Goal: Task Accomplishment & Management: Manage account settings

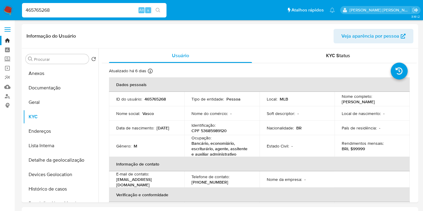
select select "10"
click at [65, 60] on input "Procurar" at bounding box center [60, 59] width 52 height 5
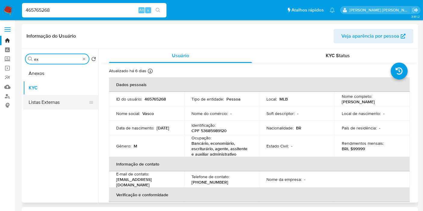
type input "ex"
click at [52, 98] on button "Listas Externas" at bounding box center [58, 102] width 70 height 14
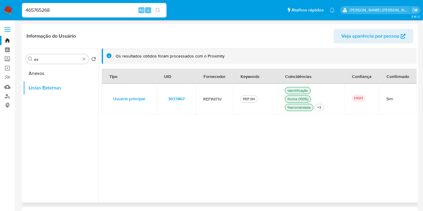
click at [193, 99] on td "3633867" at bounding box center [175, 99] width 39 height 30
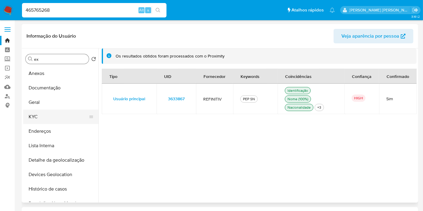
click at [48, 115] on button "KYC" at bounding box center [58, 117] width 70 height 14
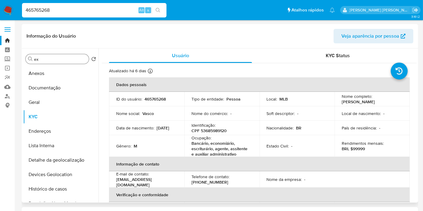
click at [217, 128] on p "CPF 53685989120" at bounding box center [208, 130] width 35 height 5
copy p "53685989120"
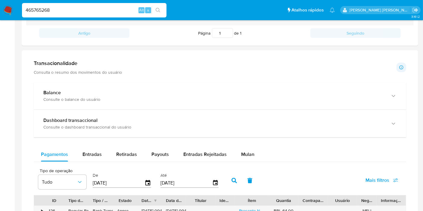
scroll to position [401, 0]
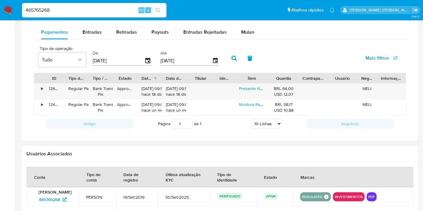
click at [102, 14] on div "465765268 Alt s" at bounding box center [94, 10] width 144 height 14
click at [110, 10] on input "465765268" at bounding box center [94, 10] width 144 height 8
paste input "nBSha7EAc77LWaRzwsDZQSNt"
type input "nBSha7EAc77LWaRzwsDZQSNt"
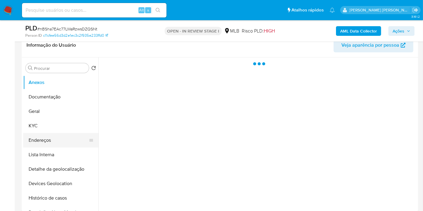
scroll to position [100, 0]
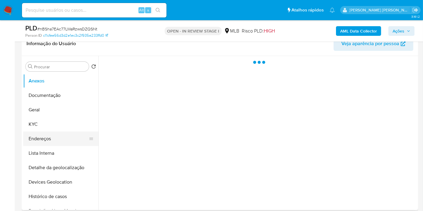
select select "10"
click at [32, 122] on button "KYC" at bounding box center [58, 124] width 70 height 14
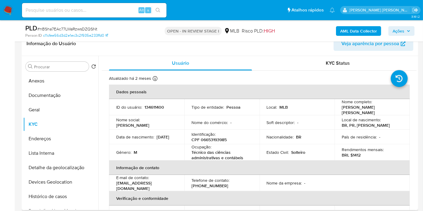
click at [218, 138] on p "CPF 06653193985" at bounding box center [208, 139] width 35 height 5
copy p "06653193985"
click at [62, 196] on button "Histórico de casos" at bounding box center [58, 196] width 70 height 14
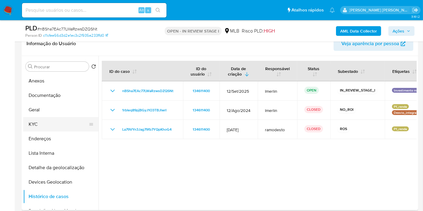
click at [45, 127] on button "KYC" at bounding box center [58, 124] width 70 height 14
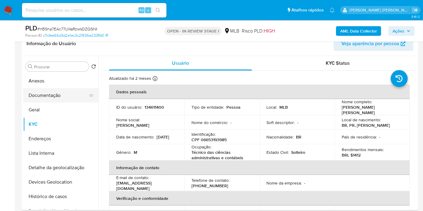
click at [55, 94] on button "Documentação" at bounding box center [58, 95] width 70 height 14
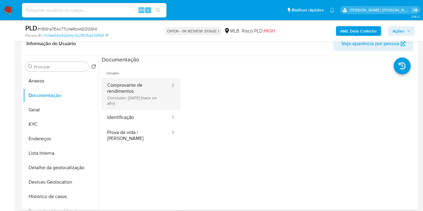
click at [133, 93] on button "Comprovante de rendimentos Concluído: 18/07/2024 (hace un año)" at bounding box center [136, 94] width 69 height 32
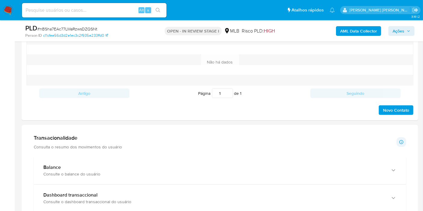
scroll to position [434, 0]
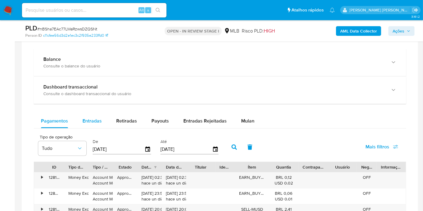
click at [84, 117] on span "Entradas" at bounding box center [91, 120] width 19 height 7
select select "10"
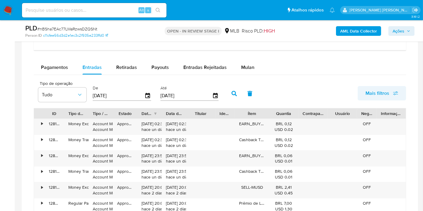
scroll to position [501, 0]
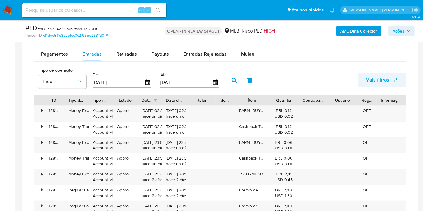
click at [390, 77] on span "Mais filtros" at bounding box center [381, 79] width 33 height 13
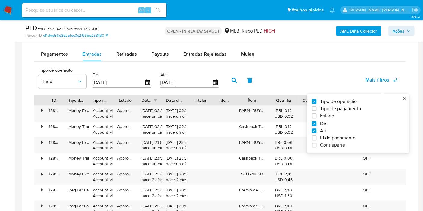
click at [344, 135] on span "Id de pagamento" at bounding box center [338, 138] width 36 height 6
click at [316, 136] on input "Id de pagamento" at bounding box center [313, 138] width 5 height 5
checkbox input "true"
click at [257, 82] on input "number" at bounding box center [255, 82] width 59 height 8
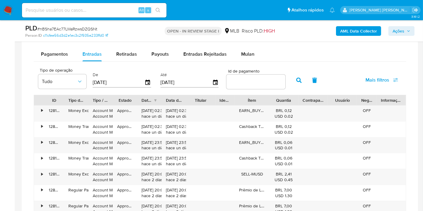
click at [257, 82] on input "number" at bounding box center [255, 82] width 59 height 8
paste input "127653262253"
type input "127653262253"
click at [291, 79] on button "button" at bounding box center [299, 80] width 16 height 14
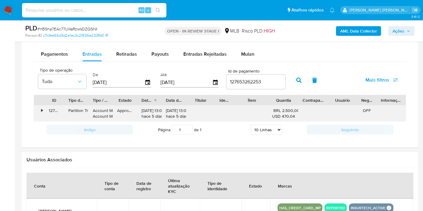
click at [43, 112] on div "•" at bounding box center [39, 114] width 11 height 16
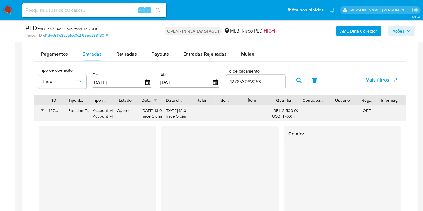
click at [76, 110] on div "Partition Transfer" at bounding box center [76, 111] width 16 height 6
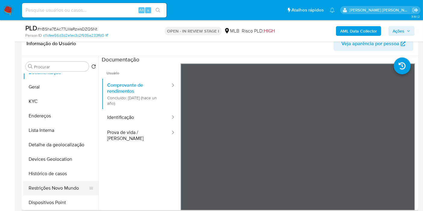
scroll to position [33, 0]
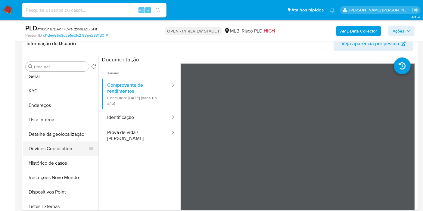
drag, startPoint x: 62, startPoint y: 175, endPoint x: 76, endPoint y: 144, distance: 34.3
click at [62, 175] on button "Restrições Novo Mundo" at bounding box center [60, 177] width 75 height 14
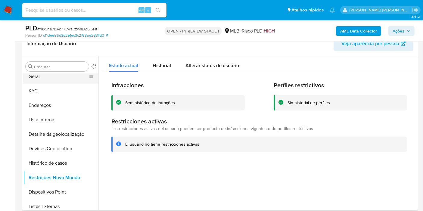
click at [68, 81] on button "Geral" at bounding box center [58, 76] width 70 height 14
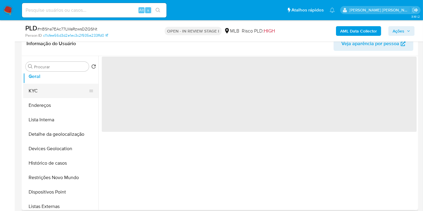
click at [67, 87] on button "KYC" at bounding box center [58, 91] width 70 height 14
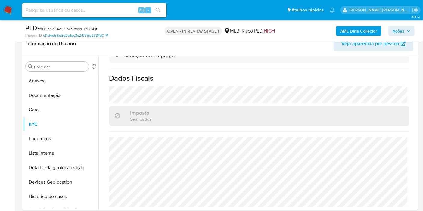
scroll to position [277, 0]
click at [48, 104] on button "Geral" at bounding box center [58, 110] width 70 height 14
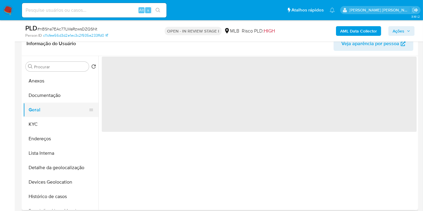
scroll to position [0, 0]
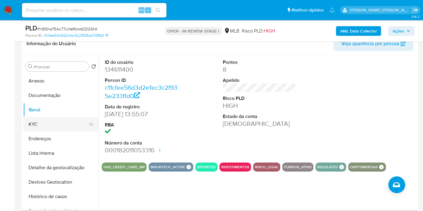
click at [61, 124] on button "KYC" at bounding box center [58, 124] width 70 height 14
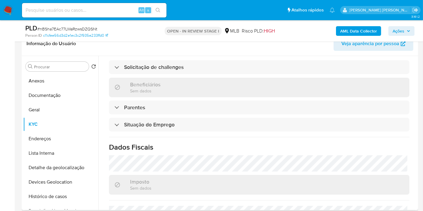
scroll to position [277, 0]
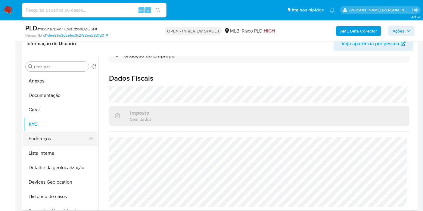
click at [66, 145] on button "Endereços" at bounding box center [58, 138] width 70 height 14
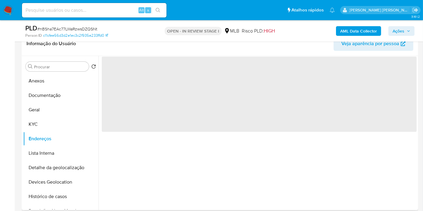
scroll to position [0, 0]
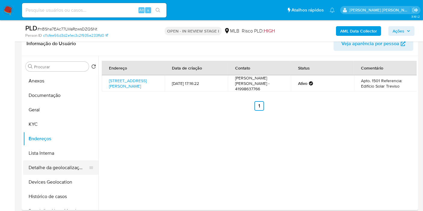
click at [54, 166] on button "Detalhe da geolocalização" at bounding box center [58, 167] width 70 height 14
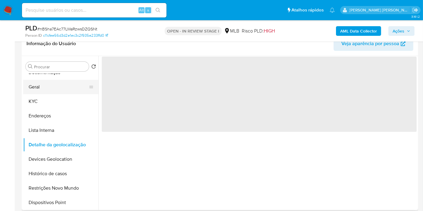
scroll to position [33, 0]
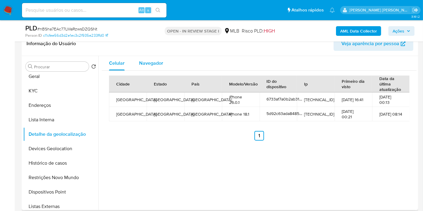
click at [144, 58] on div "Navegador" at bounding box center [151, 63] width 24 height 14
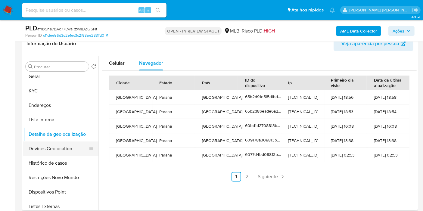
click at [69, 147] on button "Devices Geolocation" at bounding box center [58, 148] width 70 height 14
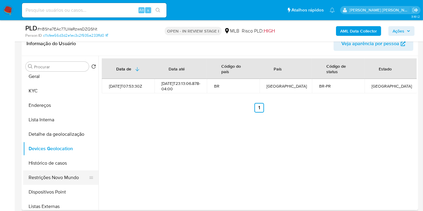
click at [63, 172] on button "Restrições Novo Mundo" at bounding box center [58, 177] width 70 height 14
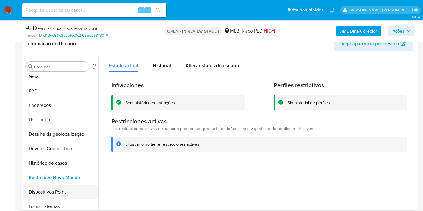
click at [66, 193] on button "Dispositivos Point" at bounding box center [58, 192] width 70 height 14
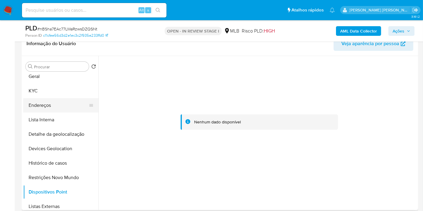
click at [65, 105] on button "Endereços" at bounding box center [58, 105] width 70 height 14
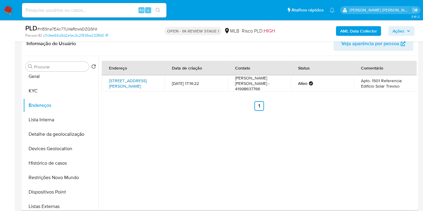
click at [131, 83] on link "Rua Gastão Câmara 533, Curitiba, Paraná, 80730300, Brasil 533" at bounding box center [128, 83] width 38 height 11
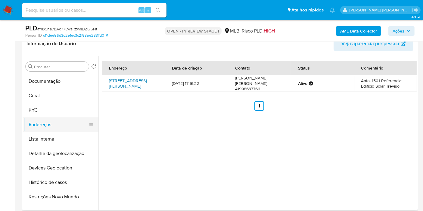
scroll to position [0, 0]
click at [49, 121] on button "KYC" at bounding box center [58, 124] width 70 height 14
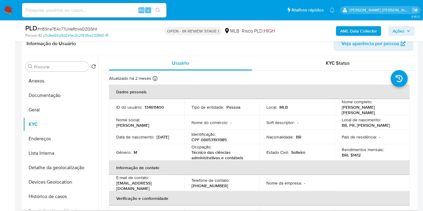
click at [215, 137] on p "CPF 06653193985" at bounding box center [208, 139] width 35 height 5
copy p "06653193985"
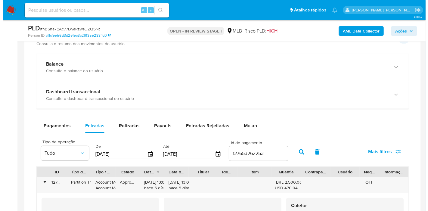
scroll to position [468, 0]
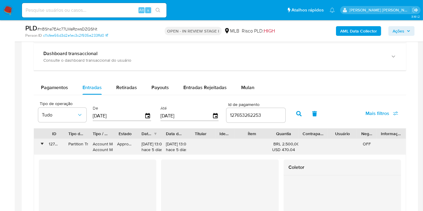
click at [39, 146] on div "•" at bounding box center [39, 147] width 11 height 16
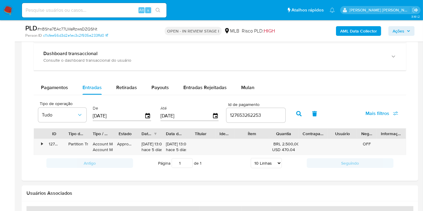
click at [312, 113] on icon "button" at bounding box center [314, 113] width 5 height 5
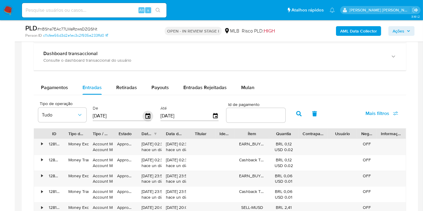
click at [150, 115] on icon "button" at bounding box center [148, 116] width 11 height 11
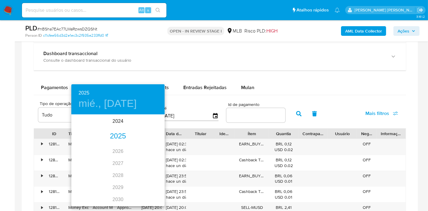
click at [115, 135] on div "2025" at bounding box center [117, 136] width 93 height 12
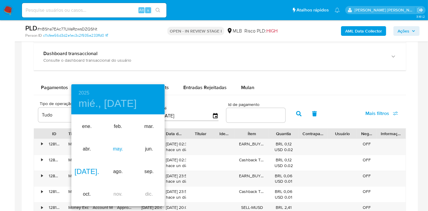
click at [119, 147] on div "may." at bounding box center [117, 149] width 31 height 23
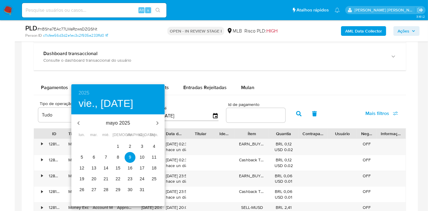
click at [118, 144] on p "1" at bounding box center [118, 146] width 2 height 6
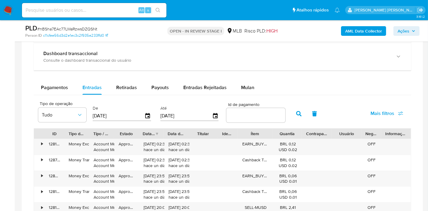
type input "01/05/2025"
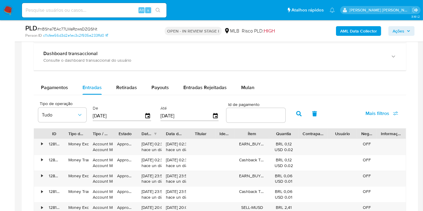
click at [370, 112] on span "Mais filtros" at bounding box center [377, 113] width 24 height 14
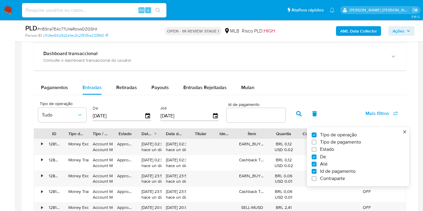
click at [350, 143] on span "Tipo de pagamento" at bounding box center [340, 142] width 41 height 6
click at [316, 143] on input "Tipo de pagamento" at bounding box center [313, 142] width 5 height 5
checkbox input "true"
type input "01/05/2025"
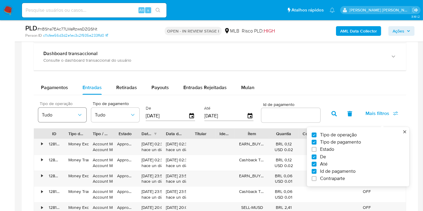
click at [70, 117] on button "Tudo" at bounding box center [62, 115] width 48 height 14
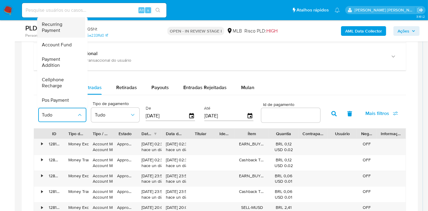
scroll to position [89, 0]
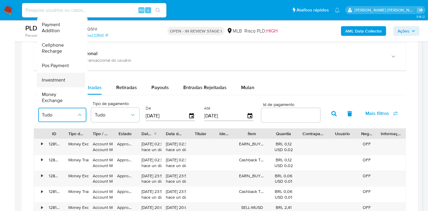
click at [63, 77] on span "Investment" at bounding box center [53, 80] width 23 height 6
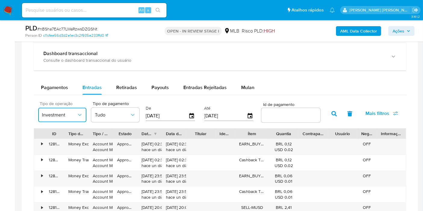
click at [78, 112] on icon "button" at bounding box center [80, 115] width 6 height 6
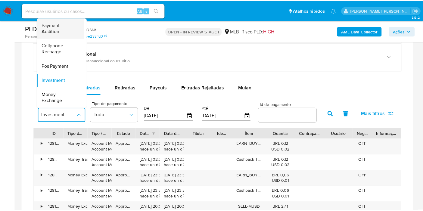
scroll to position [0, 0]
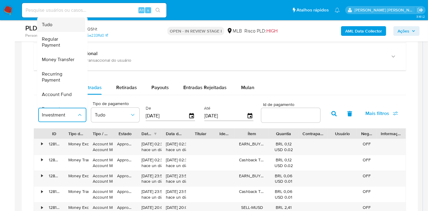
click at [59, 25] on div "Tudo" at bounding box center [59, 24] width 35 height 14
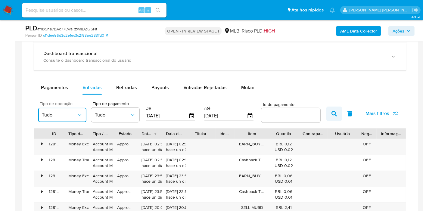
click at [338, 111] on button "button" at bounding box center [334, 114] width 16 height 14
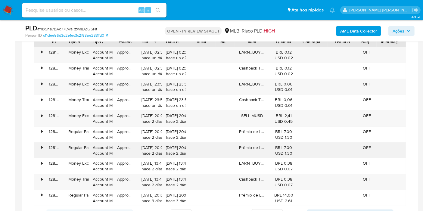
scroll to position [568, 0]
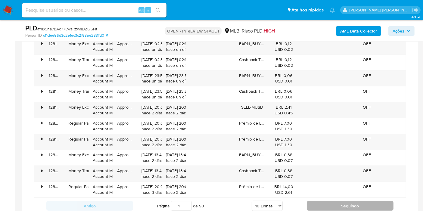
click at [336, 208] on button "Seguindo" at bounding box center [350, 206] width 87 height 10
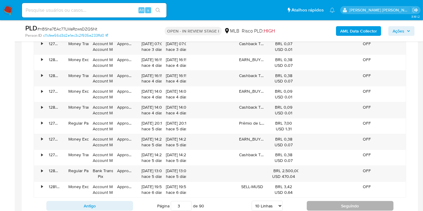
click at [336, 208] on button "Seguindo" at bounding box center [350, 206] width 87 height 10
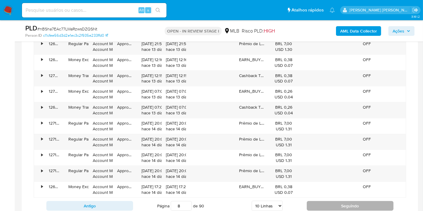
click at [336, 208] on button "Seguindo" at bounding box center [350, 206] width 87 height 10
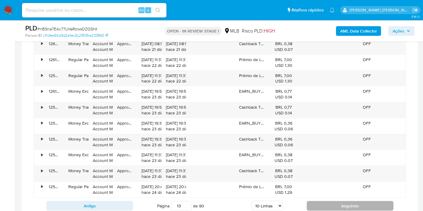
click at [336, 208] on button "Seguindo" at bounding box center [350, 206] width 87 height 10
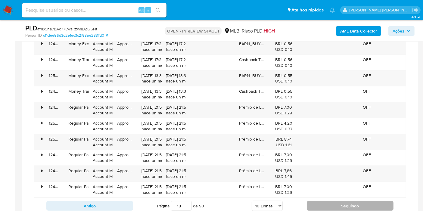
click at [336, 208] on button "Seguindo" at bounding box center [350, 206] width 87 height 10
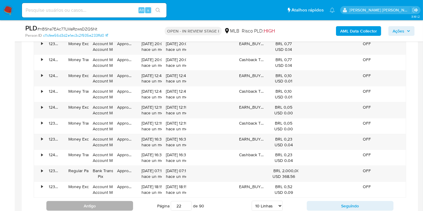
click at [71, 201] on button "Antigo" at bounding box center [89, 206] width 87 height 10
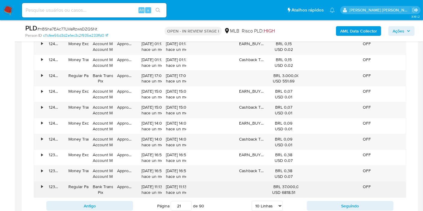
click at [36, 183] on div "•" at bounding box center [39, 190] width 11 height 16
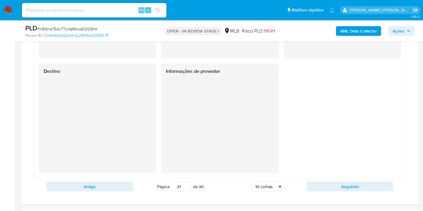
scroll to position [702, 0]
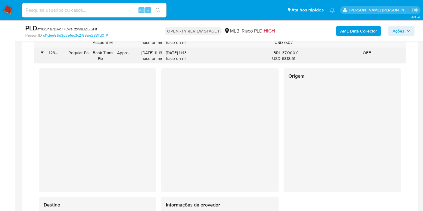
click at [40, 53] on div "•" at bounding box center [39, 56] width 11 height 16
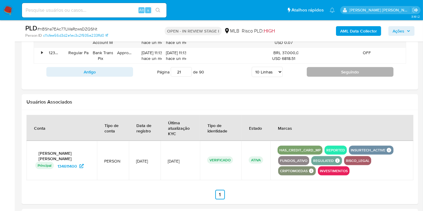
click at [329, 72] on button "Seguindo" at bounding box center [350, 72] width 87 height 10
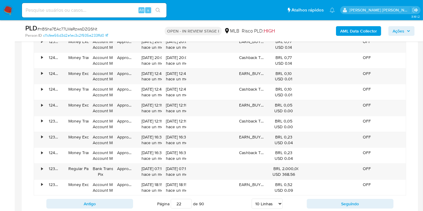
scroll to position [602, 0]
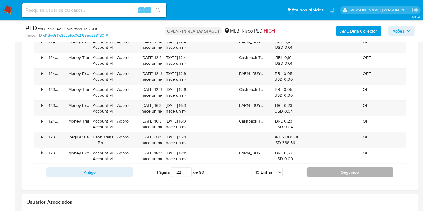
click at [335, 173] on button "Seguindo" at bounding box center [350, 172] width 87 height 10
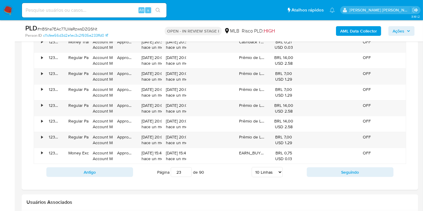
click at [335, 178] on div "Antigo Página 23 de 90 5 Linhas 10 Linhas 20 Linhas 25 Linhas 50 Linhas 100 Lin…" at bounding box center [220, 172] width 372 height 16
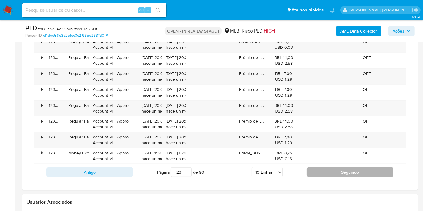
click at [335, 172] on button "Seguindo" at bounding box center [350, 172] width 87 height 10
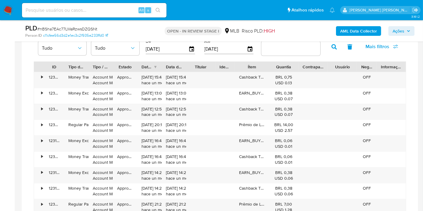
scroll to position [635, 0]
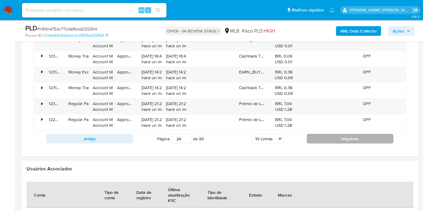
click at [327, 139] on button "Seguindo" at bounding box center [350, 139] width 87 height 10
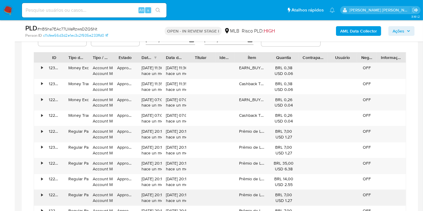
scroll to position [568, 0]
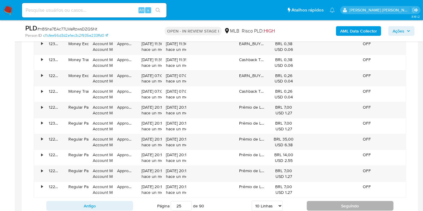
click at [320, 203] on button "Seguindo" at bounding box center [350, 206] width 87 height 10
click at [323, 201] on button "Seguindo" at bounding box center [350, 206] width 87 height 10
click at [324, 203] on button "Seguindo" at bounding box center [350, 206] width 87 height 10
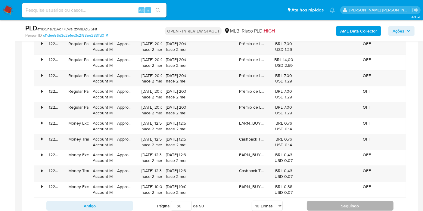
click at [324, 203] on button "Seguindo" at bounding box center [350, 206] width 87 height 10
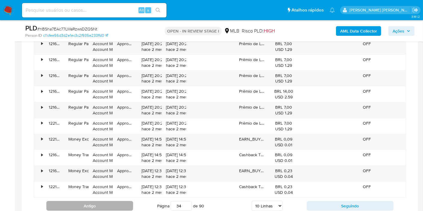
click at [113, 202] on button "Antigo" at bounding box center [89, 206] width 87 height 10
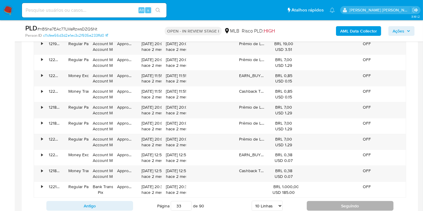
click at [326, 206] on button "Seguindo" at bounding box center [350, 206] width 87 height 10
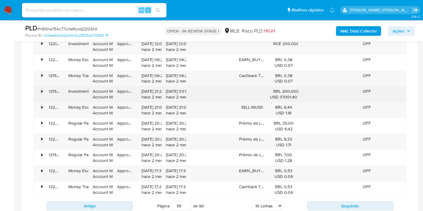
click at [37, 95] on div "•" at bounding box center [39, 94] width 11 height 16
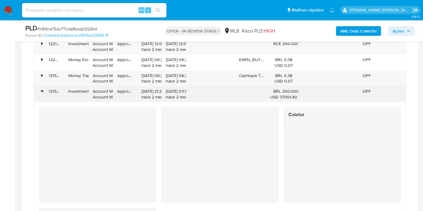
click at [37, 95] on div "•" at bounding box center [39, 94] width 11 height 16
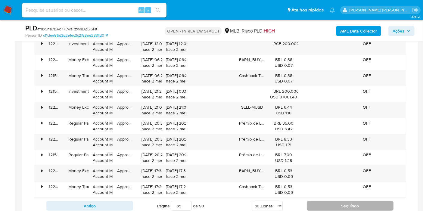
click at [339, 204] on button "Seguindo" at bounding box center [350, 206] width 87 height 10
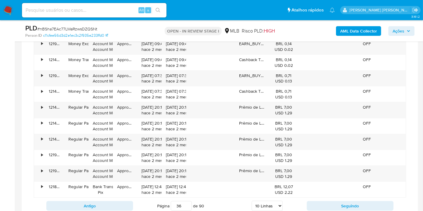
click at [339, 204] on button "Seguindo" at bounding box center [350, 206] width 87 height 10
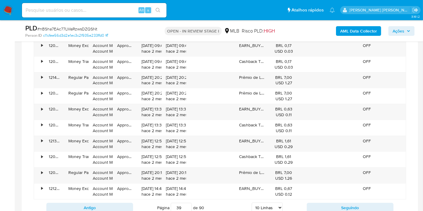
scroll to position [565, 0]
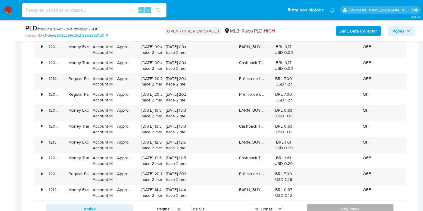
click at [345, 208] on button "Seguindo" at bounding box center [350, 209] width 87 height 10
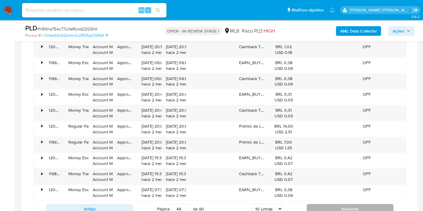
click at [345, 208] on button "Seguindo" at bounding box center [350, 209] width 87 height 10
click at [337, 206] on button "Seguindo" at bounding box center [350, 209] width 87 height 10
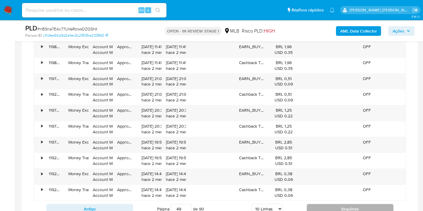
click at [337, 206] on button "Seguindo" at bounding box center [350, 209] width 87 height 10
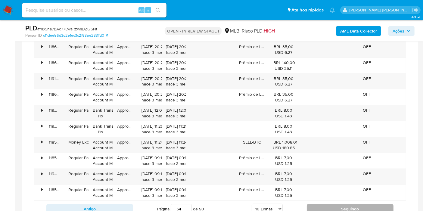
click at [337, 206] on button "Seguindo" at bounding box center [350, 209] width 87 height 10
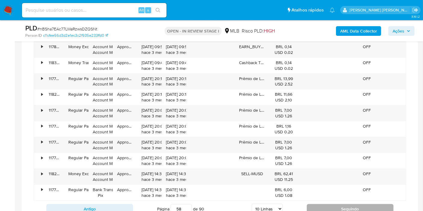
click at [337, 206] on button "Seguindo" at bounding box center [350, 209] width 87 height 10
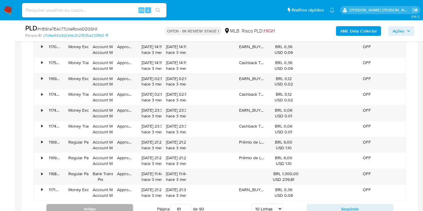
click at [120, 206] on button "Antigo" at bounding box center [89, 209] width 87 height 10
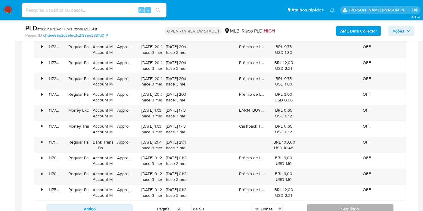
click at [335, 205] on button "Seguindo" at bounding box center [350, 209] width 87 height 10
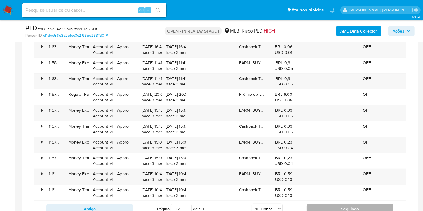
click at [335, 205] on button "Seguindo" at bounding box center [350, 209] width 87 height 10
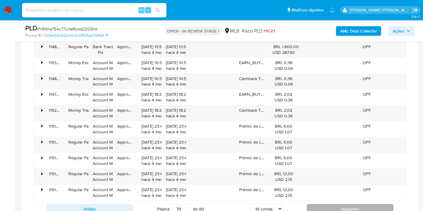
click at [335, 205] on button "Seguindo" at bounding box center [350, 209] width 87 height 10
click at [319, 204] on button "Seguindo" at bounding box center [350, 209] width 87 height 10
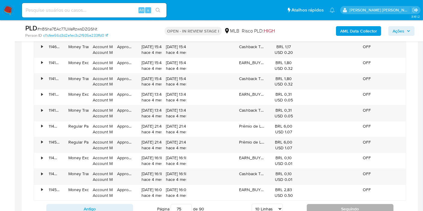
click at [319, 204] on button "Seguindo" at bounding box center [350, 209] width 87 height 10
type input "78"
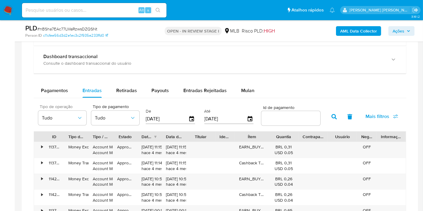
scroll to position [465, 0]
click at [245, 94] on div "Mulan" at bounding box center [247, 90] width 13 height 14
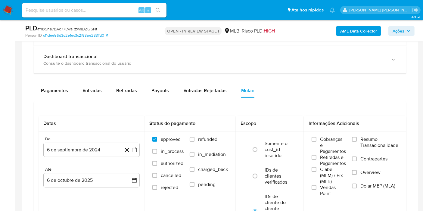
click at [368, 137] on span "Resumo Transacionalidade" at bounding box center [379, 142] width 38 height 12
click at [357, 137] on input "Resumo Transacionalidade" at bounding box center [354, 139] width 5 height 5
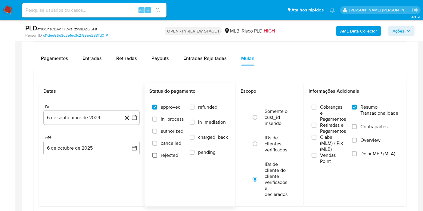
scroll to position [532, 0]
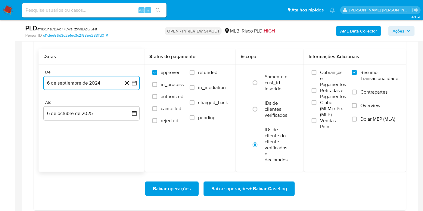
click at [135, 85] on button "6 de septiembre de 2024" at bounding box center [91, 83] width 96 height 14
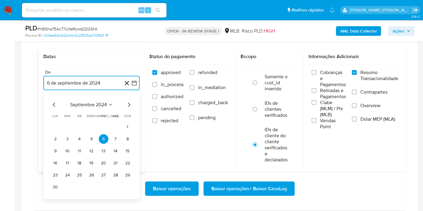
click at [92, 104] on span "septiembre 2024" at bounding box center [88, 105] width 37 height 6
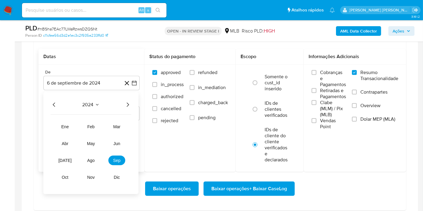
click at [127, 105] on icon "Año siguiente" at bounding box center [127, 104] width 7 height 7
click at [91, 131] on tr "ene feb mar abr may jun jul ago sep oct nov dic" at bounding box center [91, 152] width 69 height 60
click at [91, 128] on button "feb" at bounding box center [90, 127] width 17 height 10
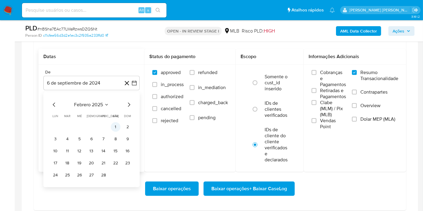
click at [113, 125] on button "1" at bounding box center [116, 127] width 10 height 10
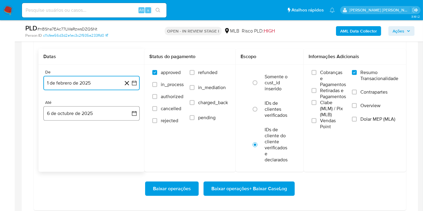
click at [124, 107] on button "6 de octubre de 2025" at bounding box center [91, 113] width 96 height 14
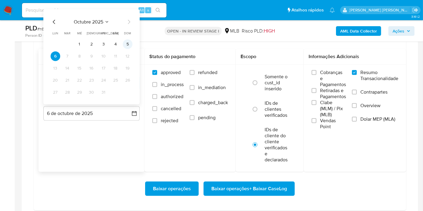
click at [127, 45] on button "5" at bounding box center [128, 44] width 10 height 10
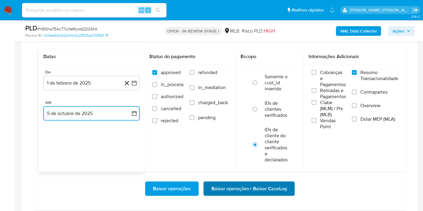
click at [256, 186] on span "Baixar operações + Baixar CaseLog" at bounding box center [249, 188] width 76 height 13
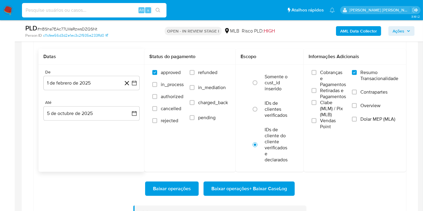
click at [120, 14] on input at bounding box center [94, 10] width 144 height 8
paste input "qEmyTDTcQoKA04ciQOpm0XaK"
type input "qEmyTDTcQoKA04ciQOpm0XaK"
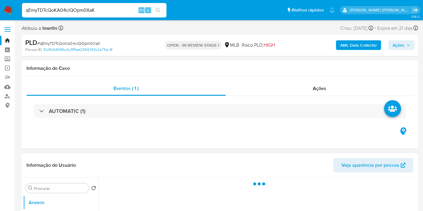
select select "10"
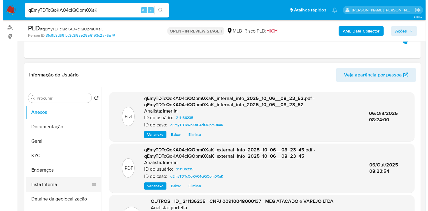
scroll to position [100, 0]
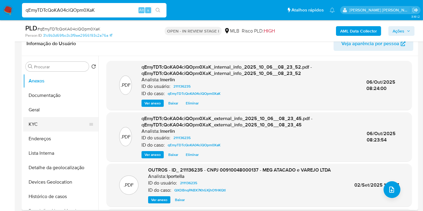
click at [57, 124] on button "KYC" at bounding box center [58, 124] width 70 height 14
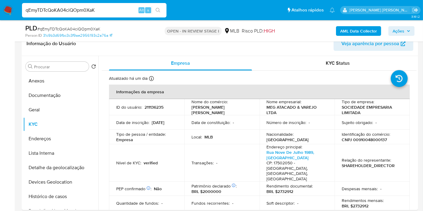
click at [363, 29] on b "AML Data Collector" at bounding box center [358, 31] width 37 height 10
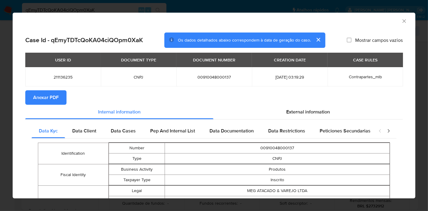
click at [265, 109] on div "External information" at bounding box center [307, 112] width 189 height 14
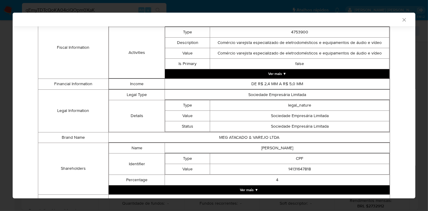
scroll to position [269, 0]
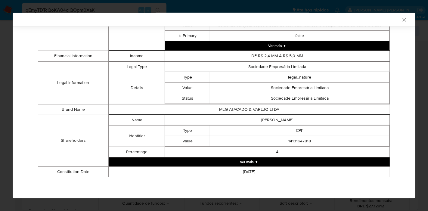
click at [259, 165] on button "Ver mais ▼" at bounding box center [249, 161] width 281 height 9
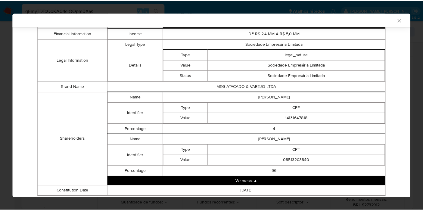
scroll to position [312, 0]
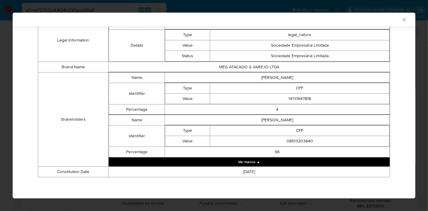
click at [270, 80] on td "ALICE MARANGAO BURATO" at bounding box center [277, 77] width 225 height 11
copy td "ALICE MARANGAO BURATO"
click at [304, 98] on td "14131647818" at bounding box center [299, 98] width 179 height 11
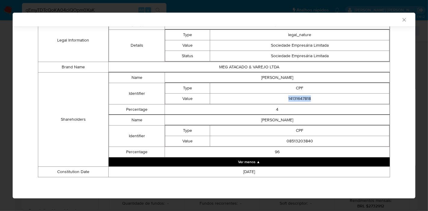
click at [304, 98] on td "14131647818" at bounding box center [299, 98] width 179 height 11
copy td "14131647818"
click at [274, 119] on td "RENATO DANIEL BURATO" at bounding box center [277, 120] width 225 height 11
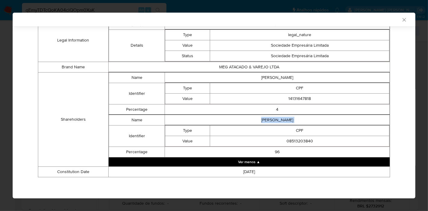
copy td "RENATO DANIEL BURATO"
click at [292, 143] on td "08513203840" at bounding box center [299, 141] width 179 height 11
copy td "08513203840"
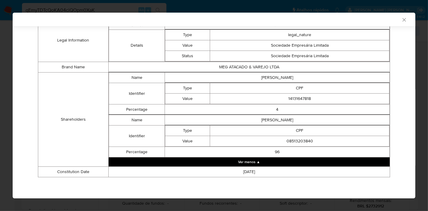
click at [258, 78] on td "ALICE MARANGAO BURATO" at bounding box center [277, 77] width 225 height 11
copy td "ALICE MARANGAO BURATO"
click at [295, 103] on td "14131647818" at bounding box center [299, 98] width 179 height 11
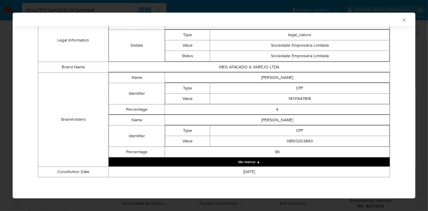
click at [295, 101] on td "14131647818" at bounding box center [299, 98] width 179 height 11
copy td "14131647818"
click at [277, 119] on td "RENATO DANIEL BURATO" at bounding box center [277, 120] width 225 height 11
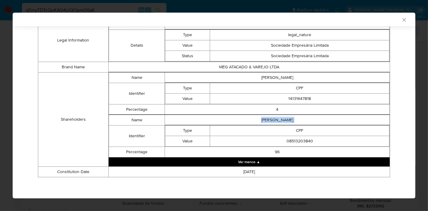
click at [277, 119] on td "RENATO DANIEL BURATO" at bounding box center [277, 120] width 225 height 11
copy td "RENATO DANIEL BURATO"
click at [293, 138] on td "08513203840" at bounding box center [299, 141] width 179 height 11
click at [401, 20] on icon "Fechar a janela" at bounding box center [404, 20] width 6 height 6
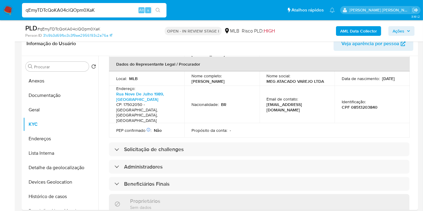
scroll to position [363, 0]
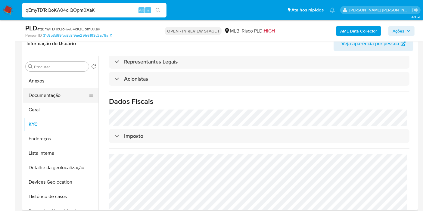
click at [50, 97] on button "Documentação" at bounding box center [58, 95] width 70 height 14
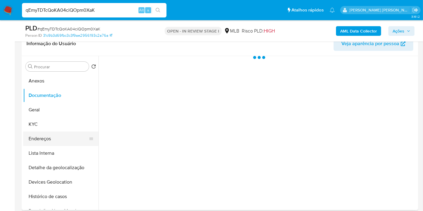
scroll to position [0, 0]
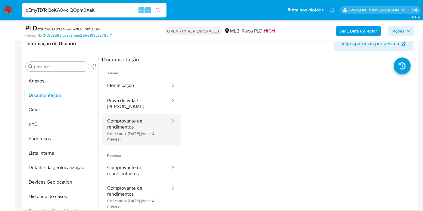
click at [150, 134] on button "Comprovante de rendimentos Concluído: 05/06/2025 (hace 4 meses)" at bounding box center [136, 130] width 69 height 32
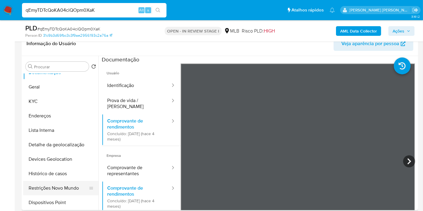
scroll to position [33, 0]
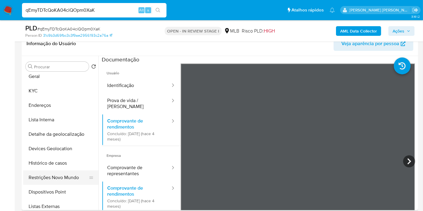
click at [60, 179] on button "Restrições Novo Mundo" at bounding box center [58, 177] width 70 height 14
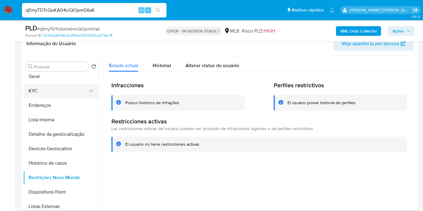
click at [48, 84] on button "KYC" at bounding box center [58, 91] width 70 height 14
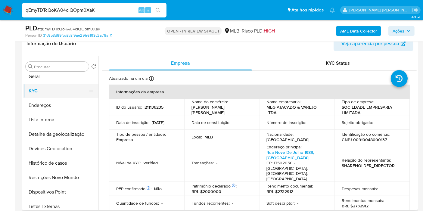
scroll to position [0, 0]
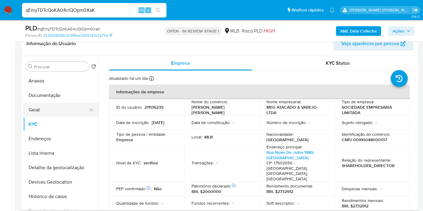
click at [54, 115] on button "Geral" at bounding box center [58, 110] width 70 height 14
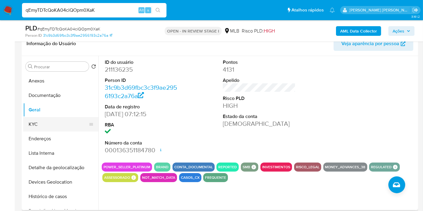
click at [55, 121] on button "KYC" at bounding box center [58, 124] width 70 height 14
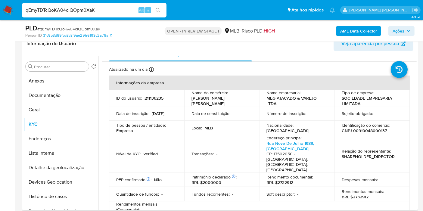
scroll to position [7, 0]
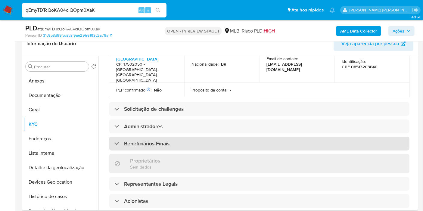
click at [226, 137] on div "Beneficiários Finais" at bounding box center [259, 144] width 300 height 14
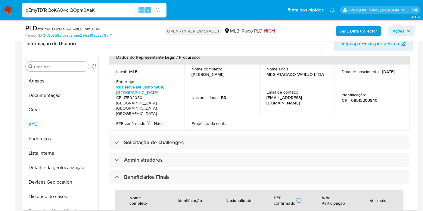
scroll to position [425, 0]
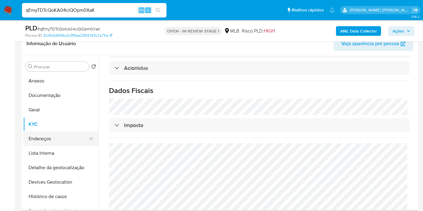
click at [61, 139] on button "Endereços" at bounding box center [58, 138] width 70 height 14
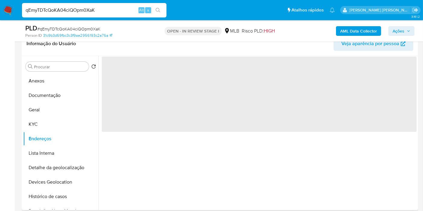
scroll to position [0, 0]
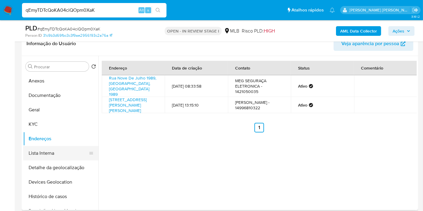
drag, startPoint x: 77, startPoint y: 166, endPoint x: 78, endPoint y: 154, distance: 12.1
click at [77, 166] on button "Detalhe da geolocalização" at bounding box center [60, 167] width 75 height 14
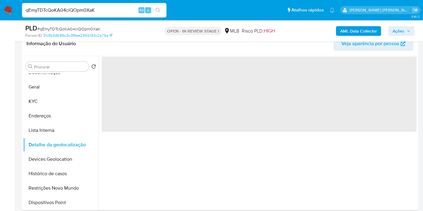
scroll to position [33, 0]
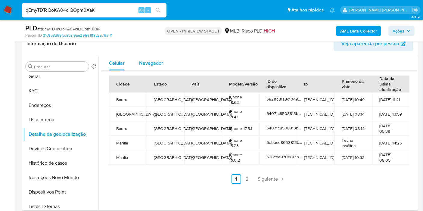
click at [161, 57] on div "Navegador" at bounding box center [151, 63] width 24 height 14
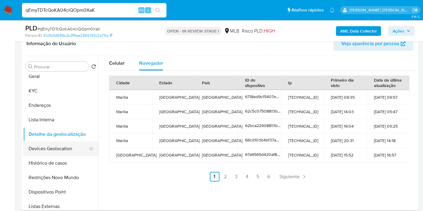
click at [60, 144] on button "Devices Geolocation" at bounding box center [58, 148] width 70 height 14
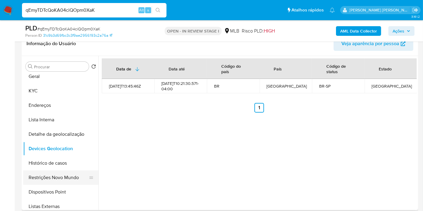
click at [60, 178] on button "Restrições Novo Mundo" at bounding box center [58, 177] width 70 height 14
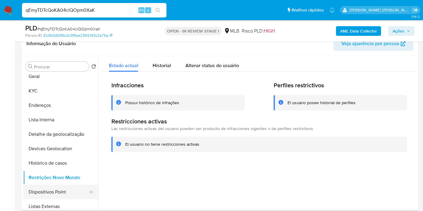
click at [62, 193] on button "Dispositivos Point" at bounding box center [58, 192] width 70 height 14
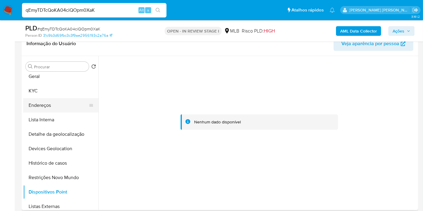
click at [51, 107] on button "Endereços" at bounding box center [58, 105] width 70 height 14
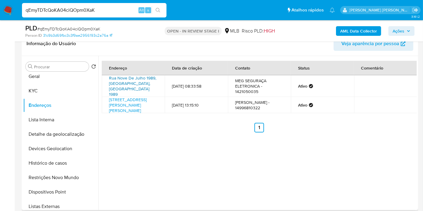
click at [142, 85] on link "Rua Nove De Julho 1989, Marília, São Paulo, 17502050, Brasil 1989" at bounding box center [132, 86] width 47 height 22
click at [35, 95] on button "KYC" at bounding box center [58, 91] width 70 height 14
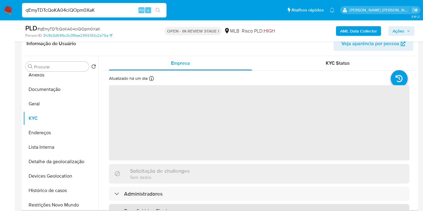
scroll to position [0, 0]
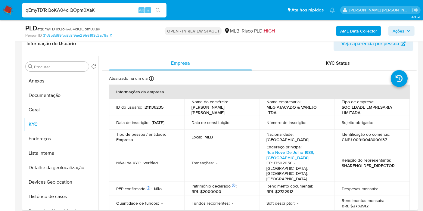
click at [362, 141] on p "CNPJ 00910048000137" at bounding box center [364, 139] width 45 height 5
click at [153, 106] on p "211136235" at bounding box center [153, 106] width 19 height 5
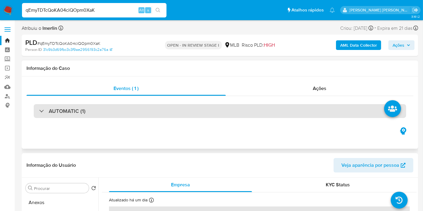
click at [170, 113] on div "AUTOMATIC (1)" at bounding box center [220, 111] width 372 height 14
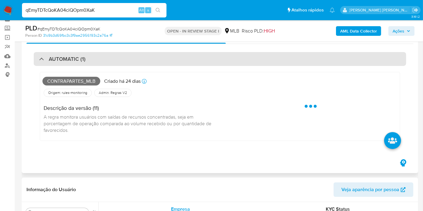
scroll to position [67, 0]
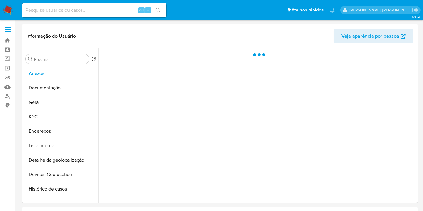
select select "10"
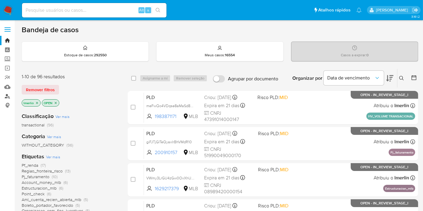
click at [6, 97] on link "Localizador de pessoas" at bounding box center [36, 95] width 72 height 9
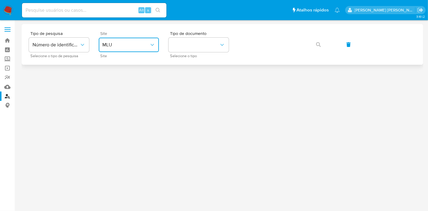
click at [139, 50] on button "MLU" at bounding box center [129, 45] width 60 height 14
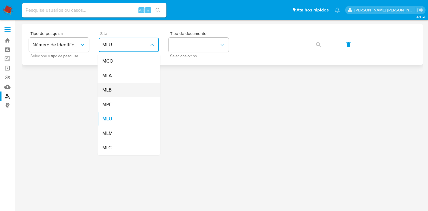
click at [138, 88] on div "MLB" at bounding box center [126, 90] width 49 height 14
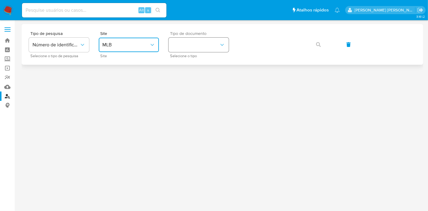
click at [219, 38] on button "identificationType" at bounding box center [198, 45] width 60 height 14
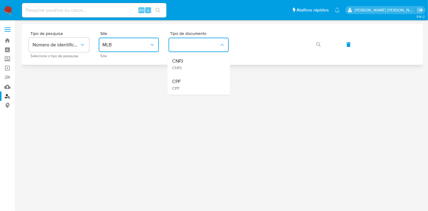
drag, startPoint x: 197, startPoint y: 82, endPoint x: 242, endPoint y: 54, distance: 53.6
click at [199, 82] on div "CPF CPF" at bounding box center [196, 84] width 49 height 20
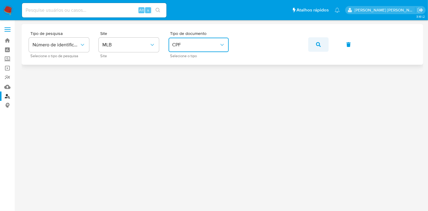
click at [319, 43] on icon "button" at bounding box center [318, 44] width 5 height 5
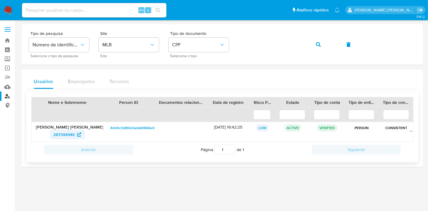
click at [59, 136] on span "287344946" at bounding box center [63, 135] width 21 height 10
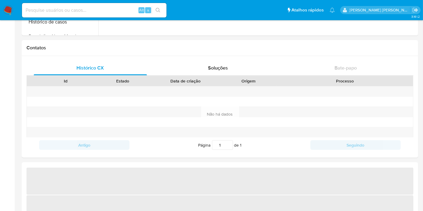
select select "10"
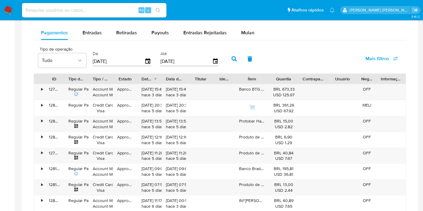
scroll to position [401, 0]
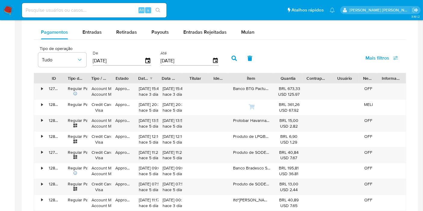
click at [268, 76] on div at bounding box center [273, 78] width 11 height 10
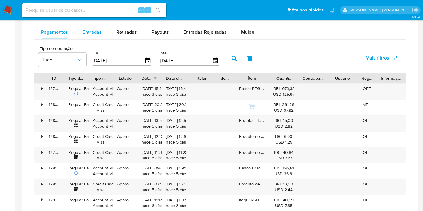
click at [91, 34] on span "Entradas" at bounding box center [91, 32] width 19 height 7
select select "10"
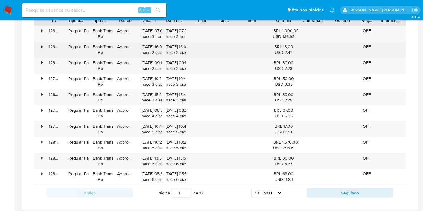
scroll to position [468, 0]
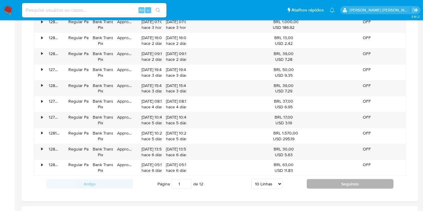
drag, startPoint x: 345, startPoint y: 182, endPoint x: 299, endPoint y: 171, distance: 47.0
click at [344, 182] on button "Seguindo" at bounding box center [350, 184] width 87 height 10
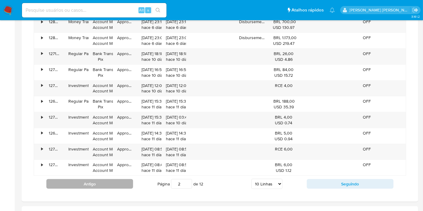
click at [104, 180] on button "Antigo" at bounding box center [89, 184] width 87 height 10
type input "1"
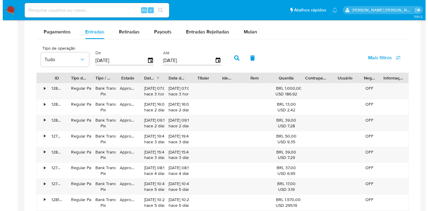
scroll to position [401, 0]
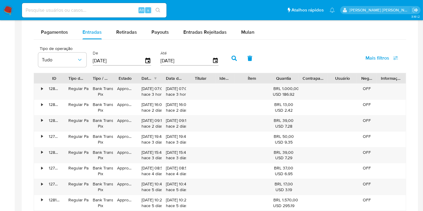
click at [55, 23] on div "Balance Consulte o balance do usuário Dashboard transaccional Consulte o dashbo…" at bounding box center [220, 109] width 372 height 299
click at [56, 30] on span "Pagamentos" at bounding box center [54, 32] width 27 height 7
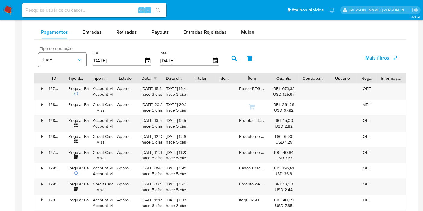
click at [80, 58] on icon "button" at bounding box center [80, 60] width 6 height 6
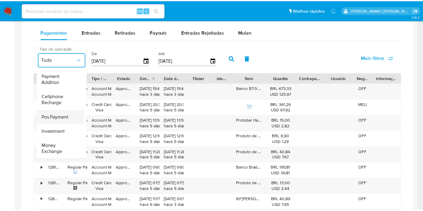
scroll to position [0, 0]
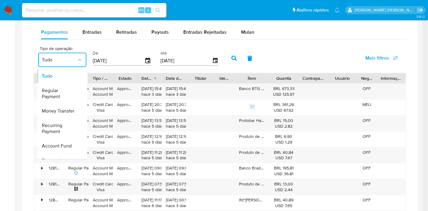
click at [340, 63] on div "Tipo de operação Tudo Tudo Regular Payment Money Transfer Recurring Payment Acc…" at bounding box center [220, 58] width 372 height 30
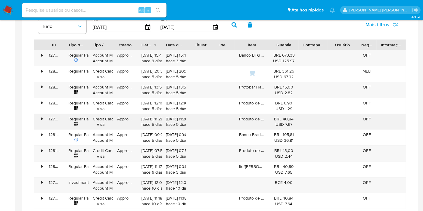
scroll to position [468, 0]
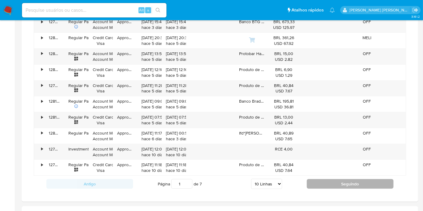
click at [326, 181] on button "Seguindo" at bounding box center [350, 184] width 87 height 10
type input "2"
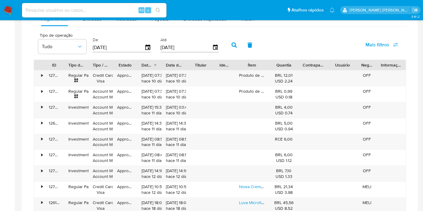
scroll to position [401, 0]
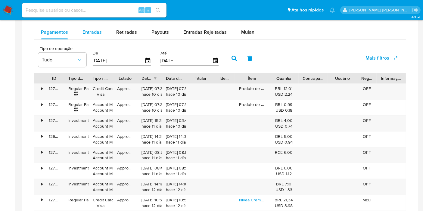
click at [91, 30] on span "Entradas" at bounding box center [91, 32] width 19 height 7
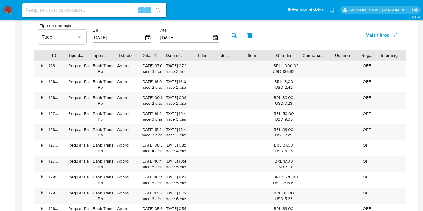
scroll to position [434, 0]
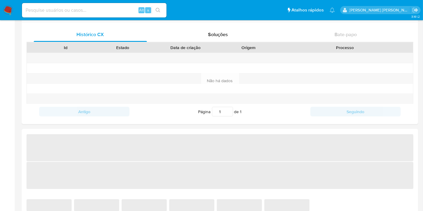
select select "10"
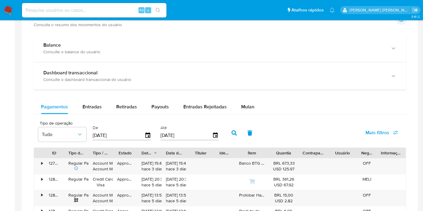
scroll to position [368, 0]
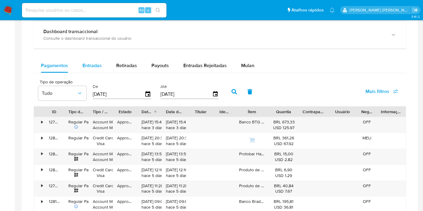
click at [86, 67] on span "Entradas" at bounding box center [91, 65] width 19 height 7
select select "10"
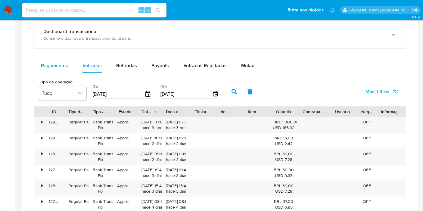
click at [54, 66] on span "Pagamentos" at bounding box center [54, 65] width 27 height 7
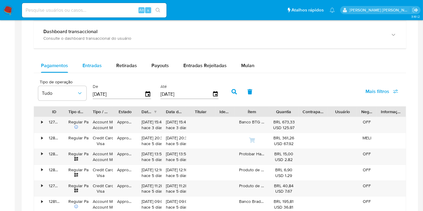
click at [94, 62] on span "Entradas" at bounding box center [91, 65] width 19 height 7
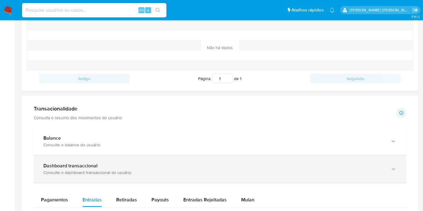
scroll to position [301, 0]
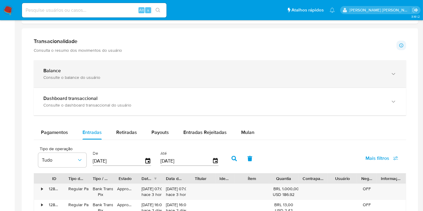
click at [238, 76] on div "Consulte o balance do usuário" at bounding box center [213, 77] width 341 height 5
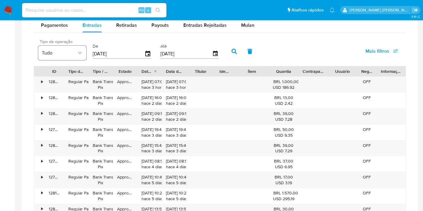
scroll to position [635, 0]
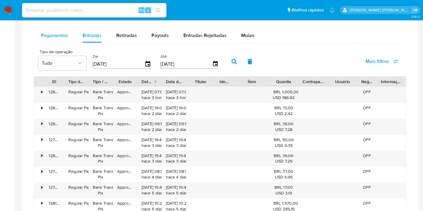
click at [47, 33] on span "Pagamentos" at bounding box center [54, 35] width 27 height 7
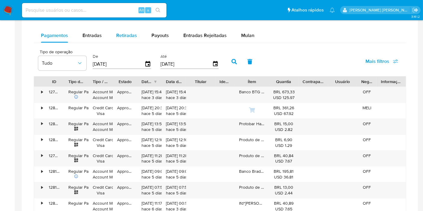
click at [134, 36] on span "Retiradas" at bounding box center [126, 35] width 21 height 7
select select "10"
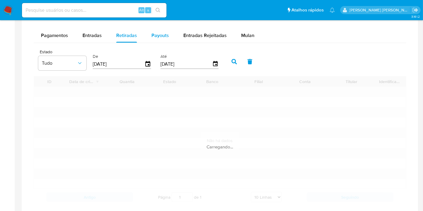
click at [161, 35] on span "Payouts" at bounding box center [159, 35] width 17 height 7
select select "10"
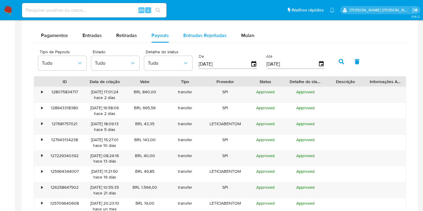
click at [198, 36] on span "Entradas Rejeitadas" at bounding box center [204, 35] width 43 height 7
select select "10"
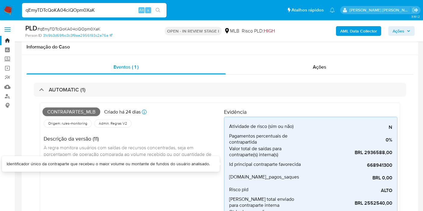
select select "10"
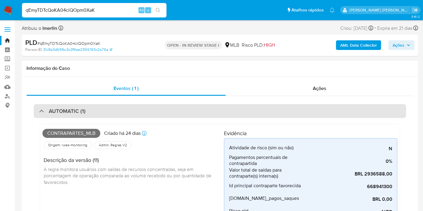
click at [193, 116] on div "AUTOMATIC (1)" at bounding box center [220, 111] width 372 height 14
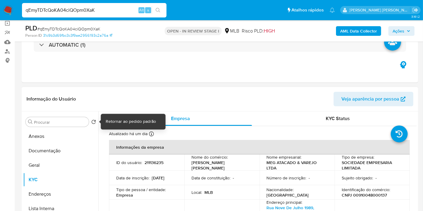
scroll to position [100, 0]
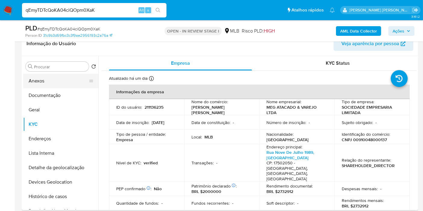
drag, startPoint x: 66, startPoint y: 82, endPoint x: 79, endPoint y: 85, distance: 13.4
click at [66, 82] on button "Anexos" at bounding box center [58, 81] width 70 height 14
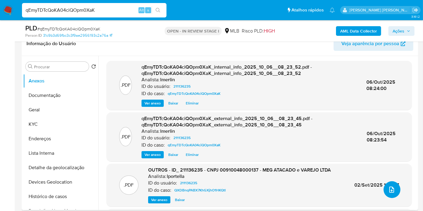
click at [394, 190] on button "upload-file" at bounding box center [391, 189] width 17 height 17
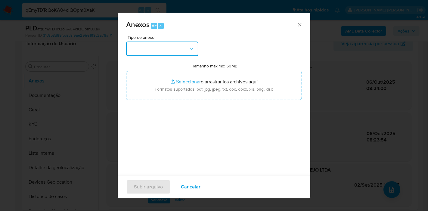
click at [190, 53] on button "button" at bounding box center [162, 49] width 72 height 14
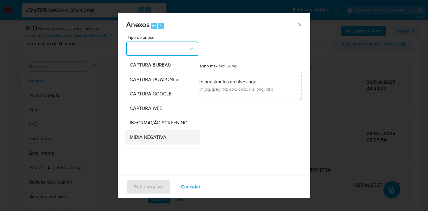
scroll to position [92, 0]
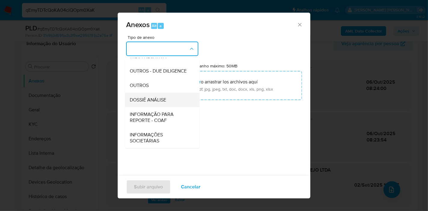
click at [168, 93] on div "DOSSIÊ ANÁLISE" at bounding box center [160, 100] width 61 height 14
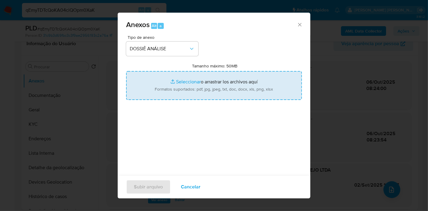
click at [236, 76] on input "Tamanho máximo: 50MB Seleccionar archivos" at bounding box center [214, 85] width 176 height 29
type input "C:\fakepath\Declínio - qEmyTDTcQoKA04ciQOpm0XaK - CNPJ 00910048000137 - MEG ATA…"
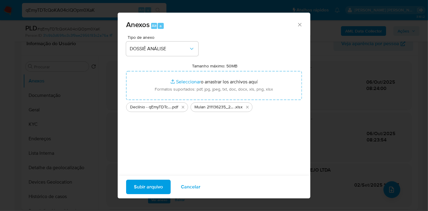
click at [157, 184] on span "Subir arquivo" at bounding box center [148, 186] width 29 height 13
click at [143, 184] on span "Subir arquivo" at bounding box center [148, 186] width 29 height 13
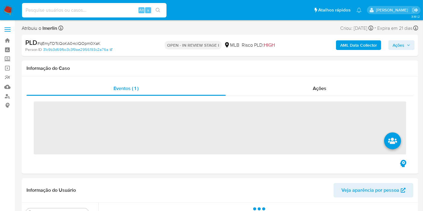
click at [103, 8] on input at bounding box center [94, 10] width 144 height 8
paste input "668941300"
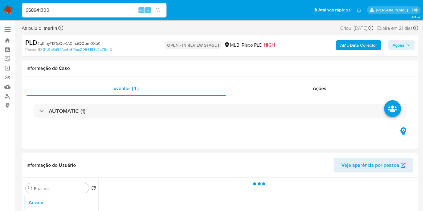
type input "668941300"
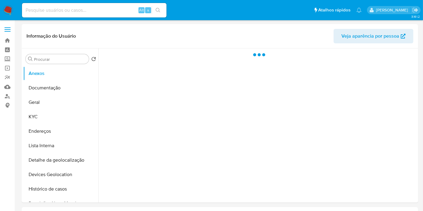
select select "10"
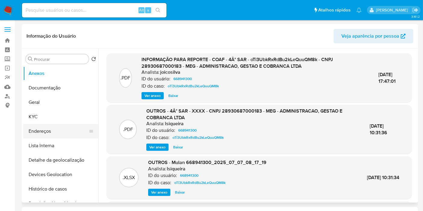
click at [50, 134] on button "Endereços" at bounding box center [58, 131] width 70 height 14
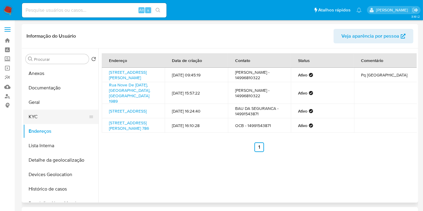
click at [48, 112] on button "KYC" at bounding box center [58, 117] width 70 height 14
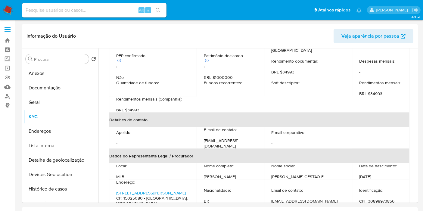
scroll to position [167, 0]
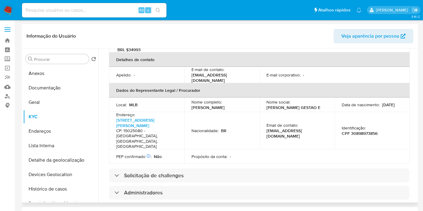
drag, startPoint x: 157, startPoint y: 193, endPoint x: 161, endPoint y: 183, distance: 11.4
click at [156, 203] on div "Beneficiários Finais" at bounding box center [259, 210] width 300 height 14
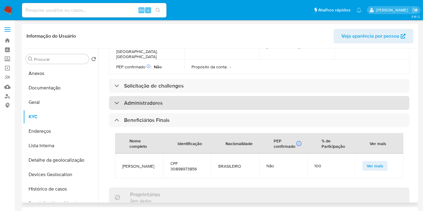
scroll to position [267, 0]
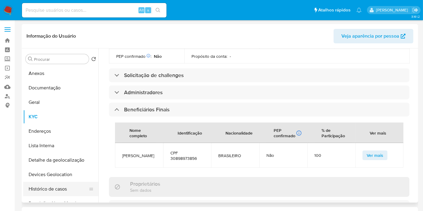
click at [53, 185] on button "Histórico de casos" at bounding box center [58, 189] width 70 height 14
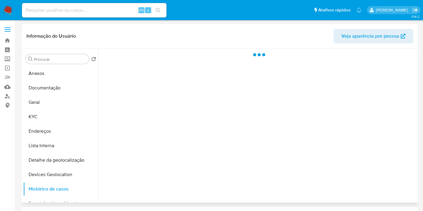
scroll to position [0, 0]
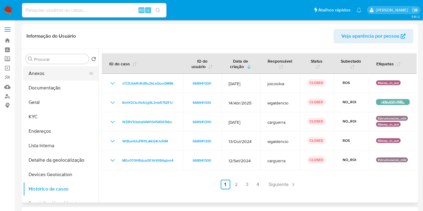
click at [65, 73] on button "Anexos" at bounding box center [58, 73] width 70 height 14
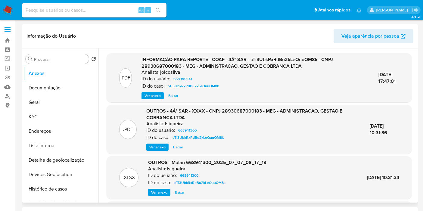
click at [149, 96] on span "Ver anexo" at bounding box center [152, 96] width 16 height 6
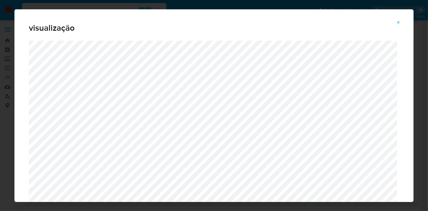
click at [395, 25] on button "Attachment preview" at bounding box center [398, 23] width 13 height 10
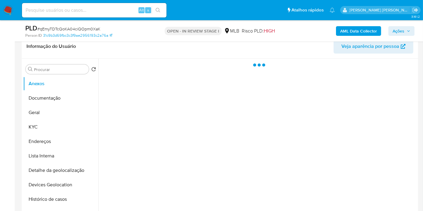
scroll to position [100, 0]
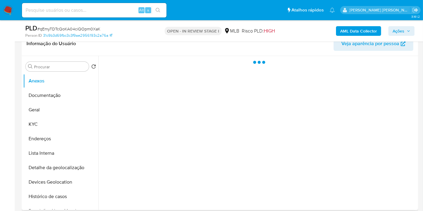
select select "10"
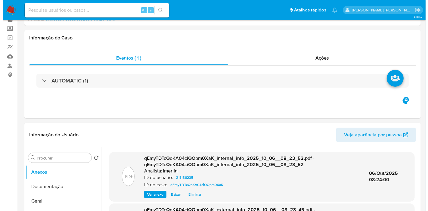
scroll to position [167, 0]
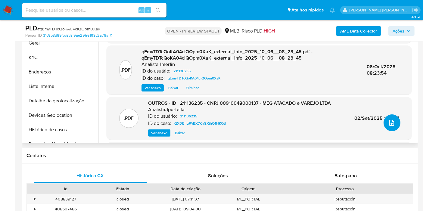
click at [389, 122] on icon "upload-file" at bounding box center [391, 122] width 7 height 7
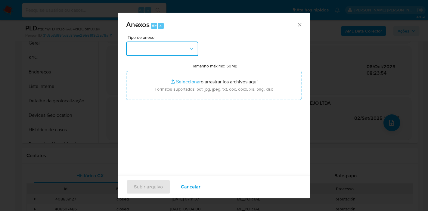
click at [157, 52] on button "button" at bounding box center [162, 49] width 72 height 14
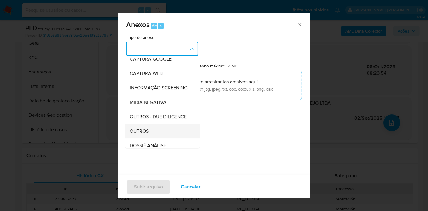
scroll to position [67, 0]
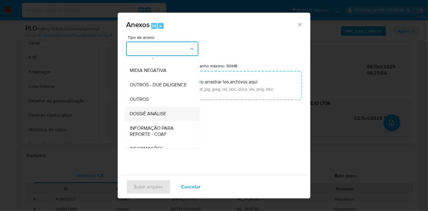
click at [169, 121] on div "DOSSIÊ ANÁLISE" at bounding box center [160, 114] width 61 height 14
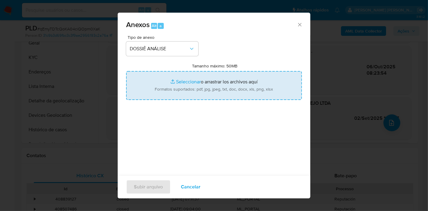
click at [201, 89] on input "Tamanho máximo: 50MB Seleccionar archivos" at bounding box center [214, 85] width 176 height 29
type input "C:\fakepath\Declínio - qEmyTDTcQoKA04ciQOpm0XaK - CNPJ 00910048000137 - MEG ATA…"
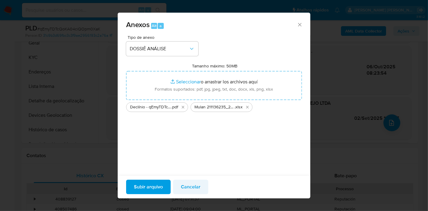
click at [126, 71] on input "Tamanho máximo: 50MB Seleccionar archivos" at bounding box center [214, 85] width 176 height 29
click at [151, 187] on span "Subir arquivo" at bounding box center [148, 186] width 29 height 13
click at [151, 184] on span "Subir arquivo" at bounding box center [148, 186] width 29 height 13
click at [145, 189] on span "Subir arquivo" at bounding box center [148, 186] width 29 height 13
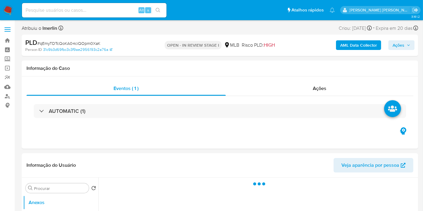
select select "10"
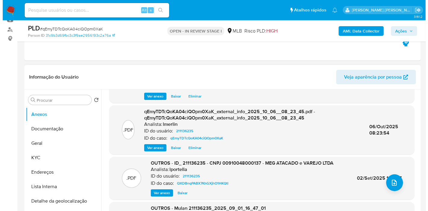
scroll to position [63, 0]
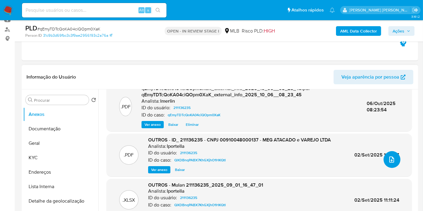
click at [392, 157] on icon "upload-file" at bounding box center [391, 159] width 7 height 7
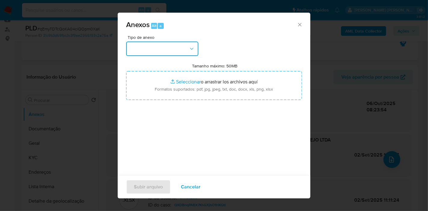
click at [169, 45] on button "button" at bounding box center [162, 49] width 72 height 14
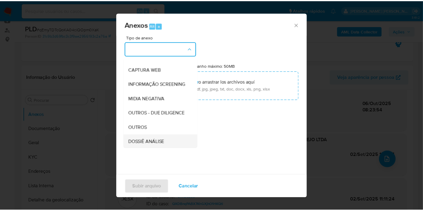
scroll to position [92, 0]
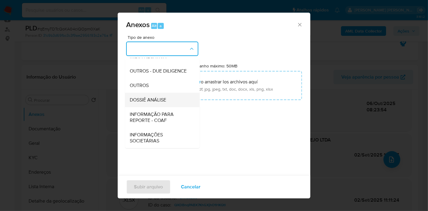
click at [169, 98] on div "DOSSIÊ ANÁLISE" at bounding box center [160, 100] width 61 height 14
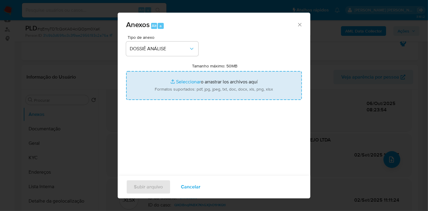
click at [226, 85] on input "Tamanho máximo: 50MB Seleccionar archivos" at bounding box center [214, 85] width 176 height 29
type input "C:\fakepath\Declínio - qEmyTDTcQoKA04ciQOpm0XaK - CNPJ 00910048000137 - MEG ATA…"
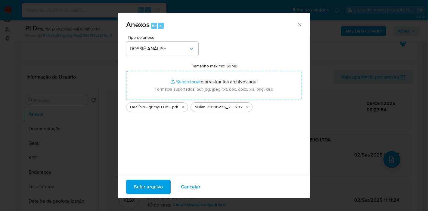
click at [145, 186] on span "Subir arquivo" at bounding box center [148, 186] width 29 height 13
click at [190, 188] on span "Cancelar" at bounding box center [191, 186] width 20 height 13
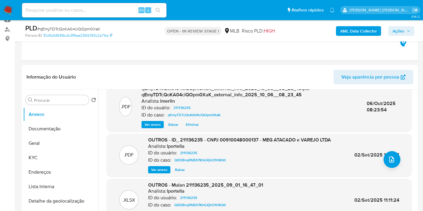
click at [92, 11] on input at bounding box center [94, 10] width 144 height 8
paste input "nBSha7EAc77LWaRzwsDZQSNt"
type input "nBSha7EAc77LWaRzwsDZQSNt"
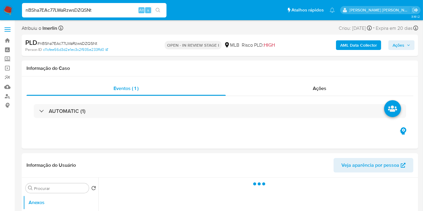
select select "10"
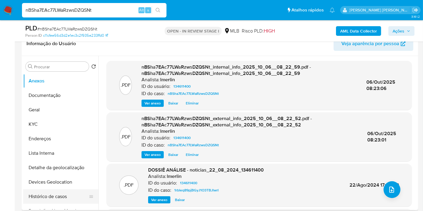
click at [49, 196] on button "Histórico de casos" at bounding box center [58, 196] width 70 height 14
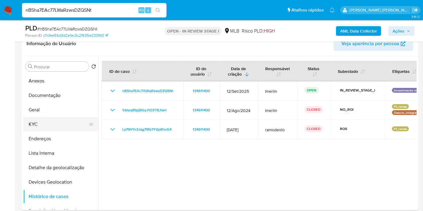
click at [36, 121] on button "KYC" at bounding box center [58, 124] width 70 height 14
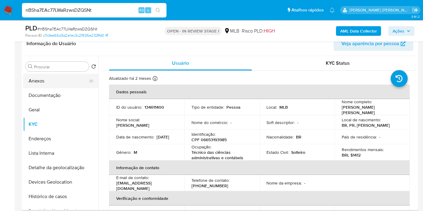
click at [66, 79] on button "Anexos" at bounding box center [58, 81] width 70 height 14
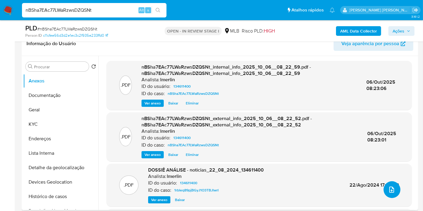
click at [393, 189] on button "upload-file" at bounding box center [391, 189] width 17 height 17
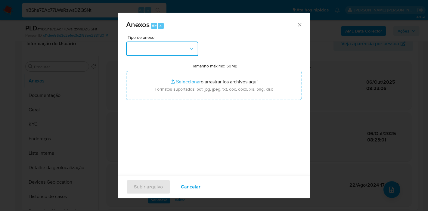
click at [180, 44] on button "button" at bounding box center [162, 49] width 72 height 14
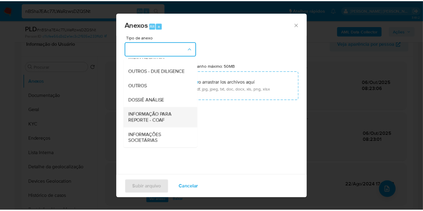
scroll to position [92, 0]
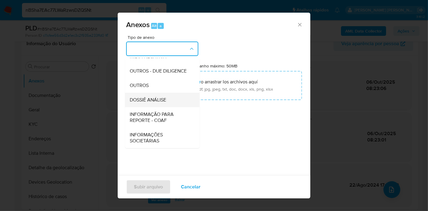
click at [173, 99] on div "DOSSIÊ ANÁLISE" at bounding box center [160, 100] width 61 height 14
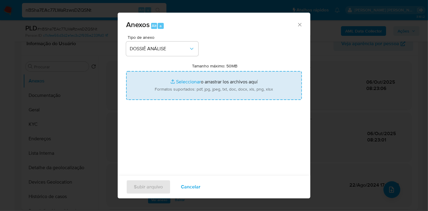
click at [211, 81] on input "Tamanho máximo: 50MB Seleccionar archivos" at bounding box center [214, 85] width 176 height 29
click at [212, 89] on input "Tamanho máximo: 50MB Seleccionar archivos" at bounding box center [214, 85] width 176 height 29
type input "C:\fakepath\Mulan 134611400_2025_10_06_10_46_45.xlsx"
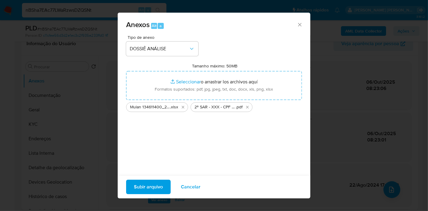
click at [152, 189] on span "Subir arquivo" at bounding box center [148, 186] width 29 height 13
click at [190, 185] on span "Cancelar" at bounding box center [191, 186] width 20 height 13
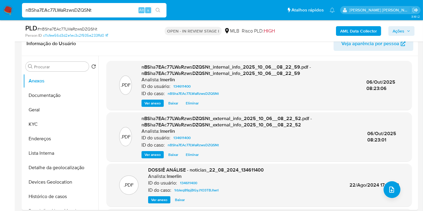
click at [114, 7] on input "nBSha7EAc77LWaRzwsDZQSNt" at bounding box center [94, 10] width 144 height 8
paste input "J8diOTU1BliboinqXkWQ8Brm"
type input "J8diOTU1BliboinqXkWQ8Brm"
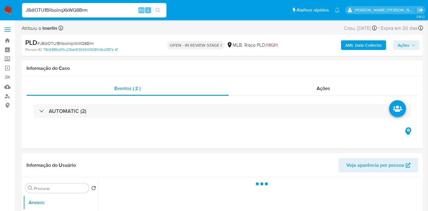
select select "10"
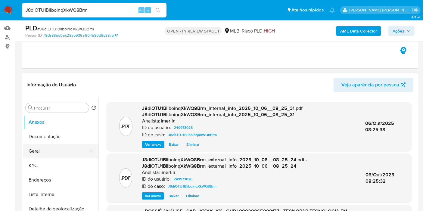
scroll to position [100, 0]
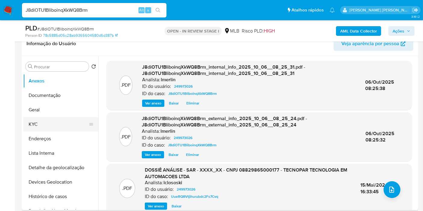
click at [53, 127] on button "KYC" at bounding box center [58, 124] width 70 height 14
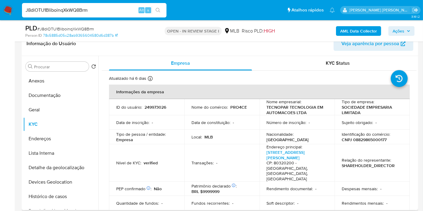
click at [360, 140] on p "CNPJ 08829865000177" at bounding box center [364, 139] width 45 height 5
copy p "08829865000177"
click at [70, 194] on button "Histórico de casos" at bounding box center [58, 196] width 70 height 14
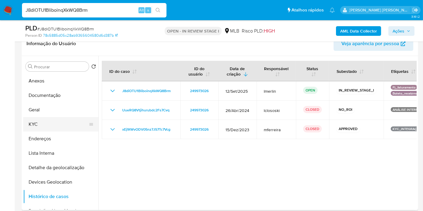
click at [59, 125] on button "KYC" at bounding box center [58, 124] width 70 height 14
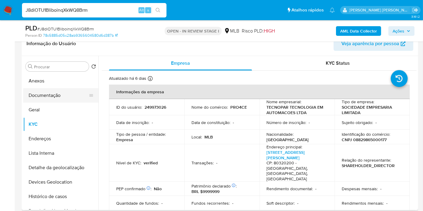
click at [51, 94] on button "Documentação" at bounding box center [58, 95] width 70 height 14
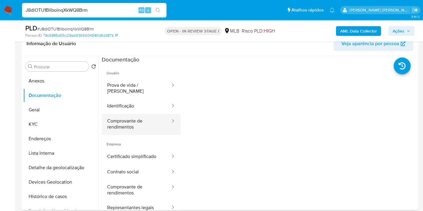
click at [144, 119] on button "Comprovante de rendimentos" at bounding box center [136, 124] width 69 height 20
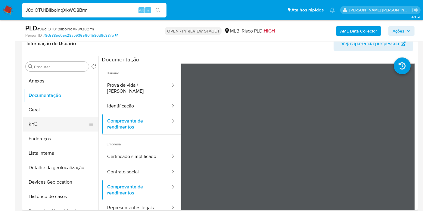
click at [58, 124] on button "KYC" at bounding box center [58, 124] width 70 height 14
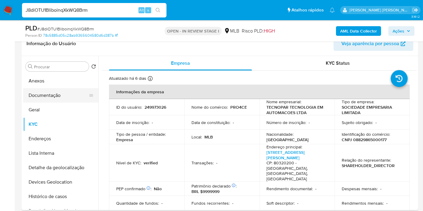
click at [51, 97] on button "Documentação" at bounding box center [58, 95] width 70 height 14
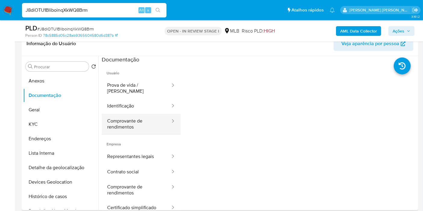
click at [132, 114] on button "Comprovante de rendimentos" at bounding box center [136, 124] width 69 height 20
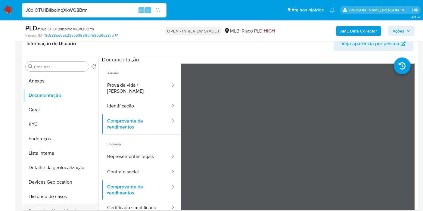
scroll to position [33, 0]
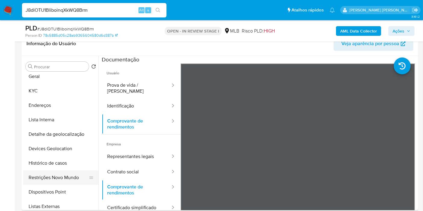
click at [61, 181] on button "Restrições Novo Mundo" at bounding box center [58, 177] width 70 height 14
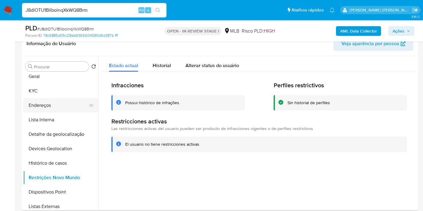
click at [49, 109] on button "Endereços" at bounding box center [58, 105] width 70 height 14
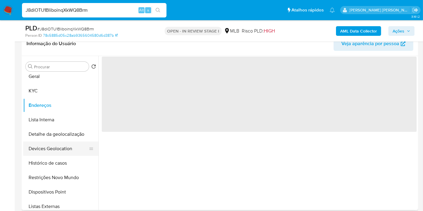
scroll to position [0, 0]
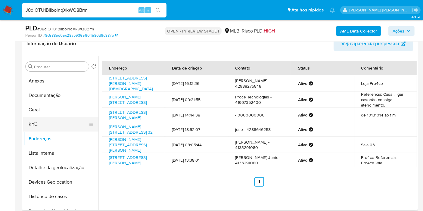
click at [67, 129] on button "KYC" at bounding box center [58, 124] width 70 height 14
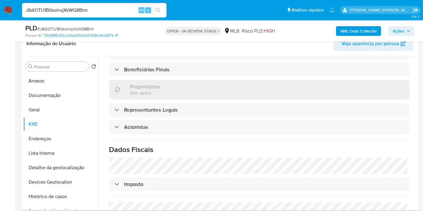
scroll to position [365, 0]
